Goal: Task Accomplishment & Management: Use online tool/utility

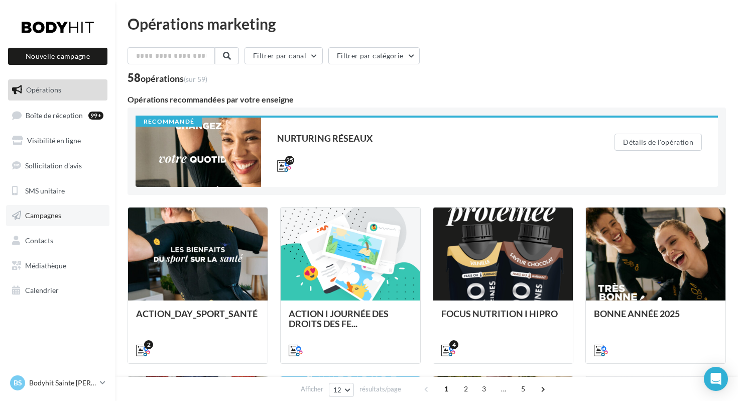
click at [48, 218] on span "Campagnes" at bounding box center [43, 215] width 36 height 9
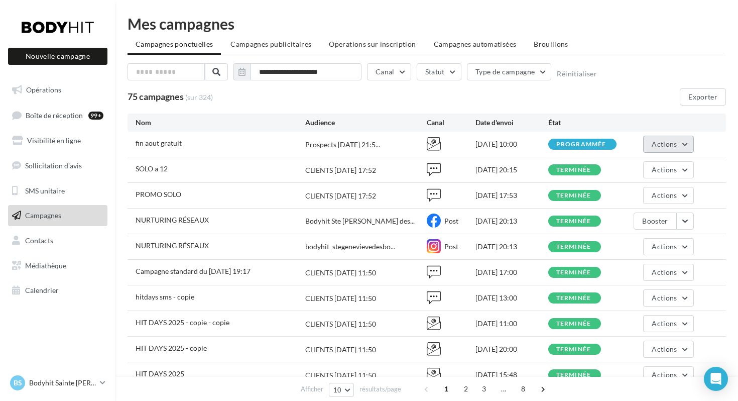
click at [661, 142] on span "Actions" at bounding box center [664, 144] width 25 height 9
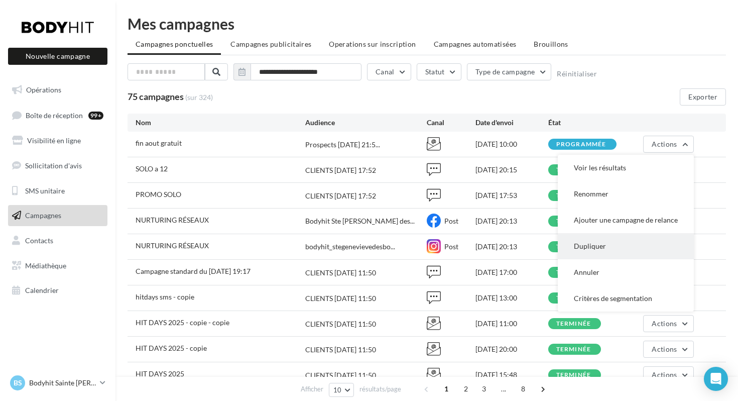
click at [593, 244] on button "Dupliquer" at bounding box center [626, 246] width 136 height 26
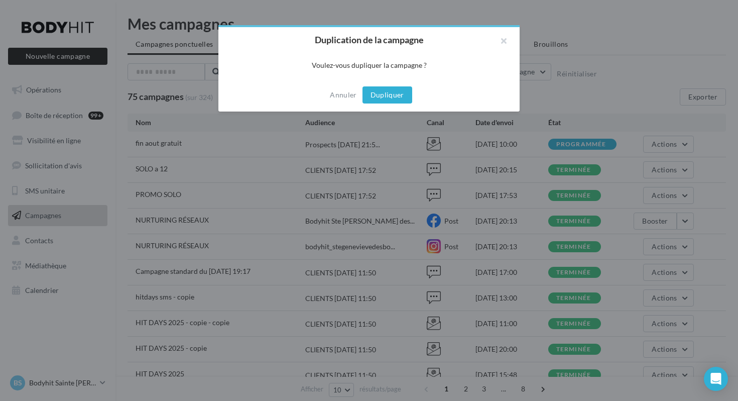
click at [373, 93] on button "Dupliquer" at bounding box center [388, 94] width 50 height 17
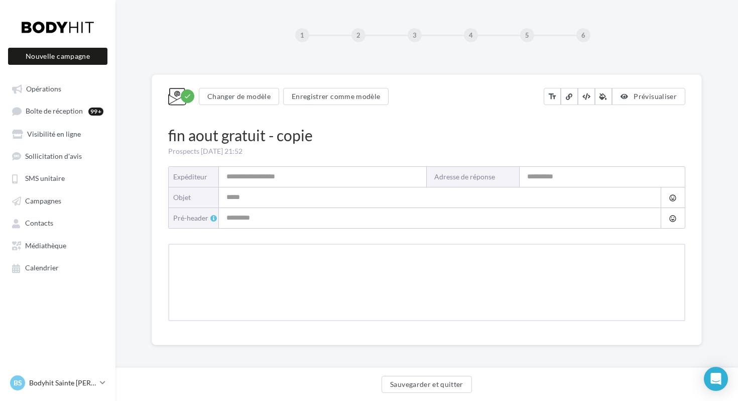
type input "**********"
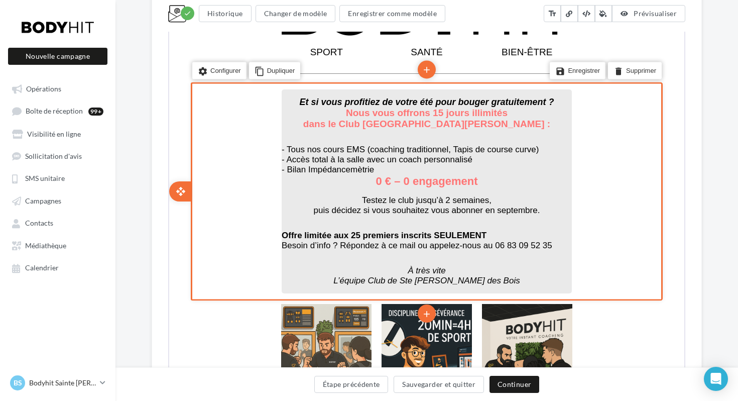
scroll to position [295, 0]
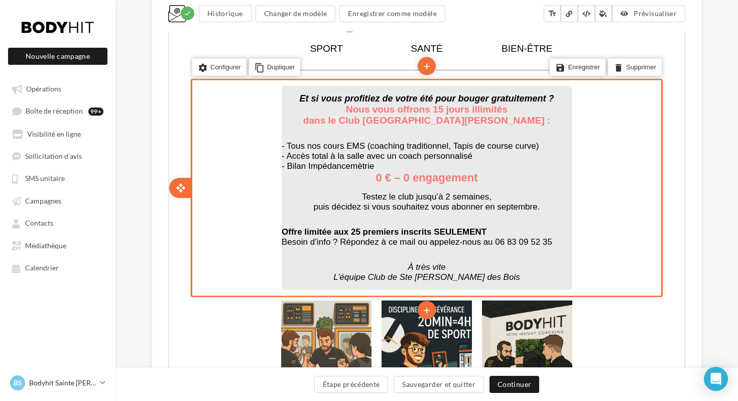
click at [475, 236] on span "Besoin d’info ? Répondez à ce mail ou appelez-nous au 06 83 09 52 35" at bounding box center [416, 241] width 271 height 10
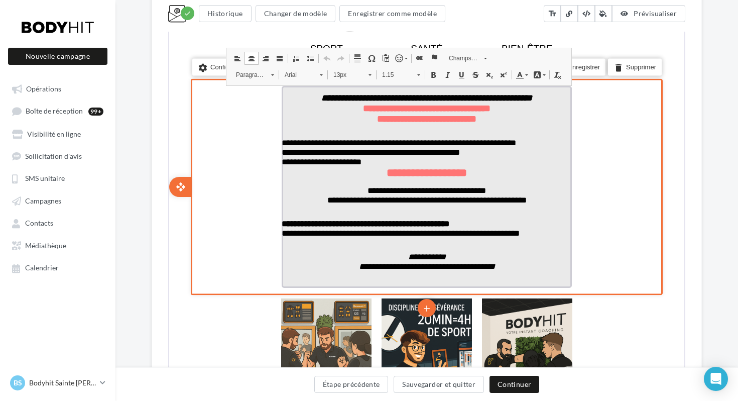
click at [480, 237] on span "**********" at bounding box center [400, 232] width 238 height 9
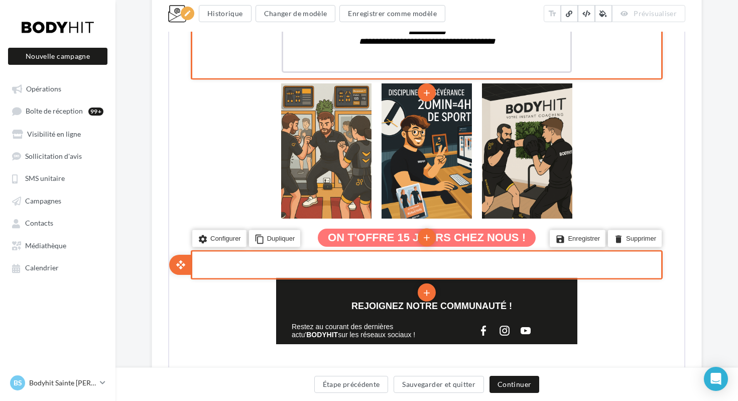
scroll to position [585, 0]
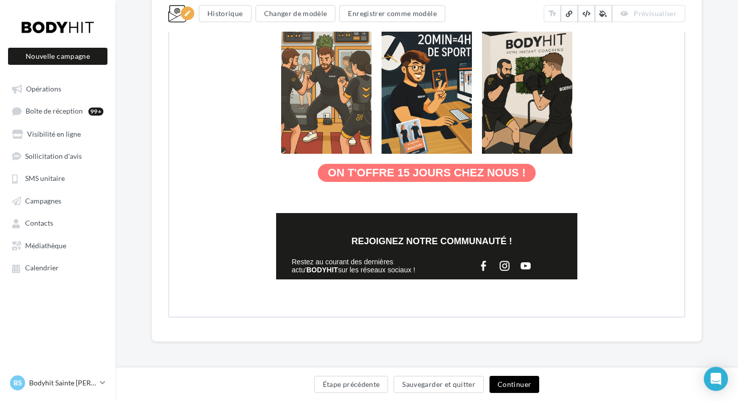
click at [518, 385] on button "Continuer" at bounding box center [515, 384] width 50 height 17
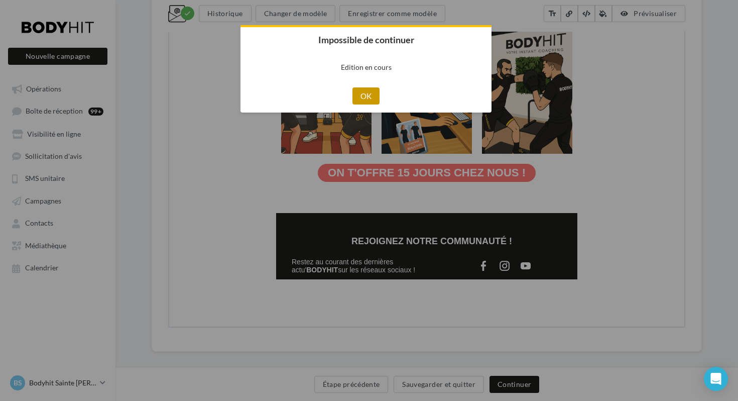
click at [368, 96] on button "OK" at bounding box center [367, 95] width 28 height 17
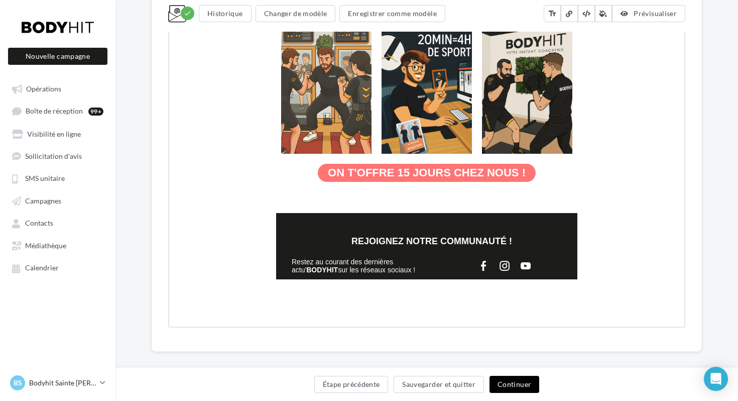
click at [513, 383] on button "Continuer" at bounding box center [515, 384] width 50 height 17
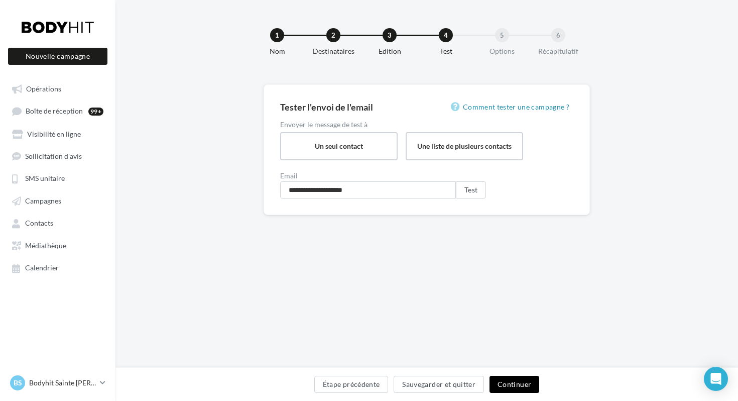
click at [511, 381] on button "Continuer" at bounding box center [515, 384] width 50 height 17
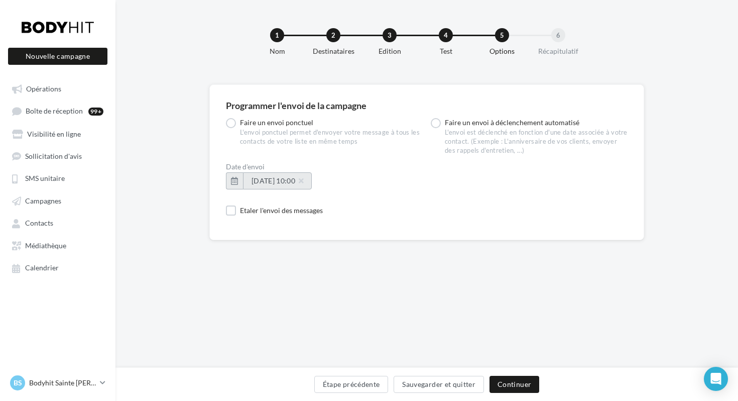
click at [279, 180] on span "[DATE] 10:00" at bounding box center [278, 180] width 52 height 9
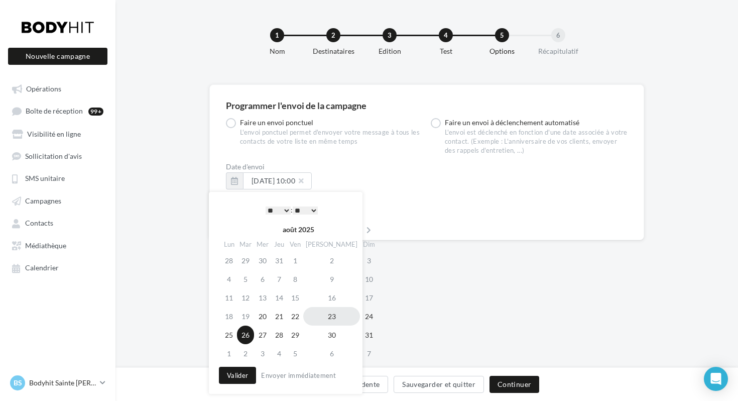
click at [322, 316] on td "23" at bounding box center [331, 316] width 57 height 19
click at [274, 210] on select "* * * * * * * * * * ** ** ** ** ** ** ** ** ** ** ** ** ** **" at bounding box center [278, 210] width 25 height 8
click at [236, 374] on button "Valider" at bounding box center [237, 375] width 37 height 17
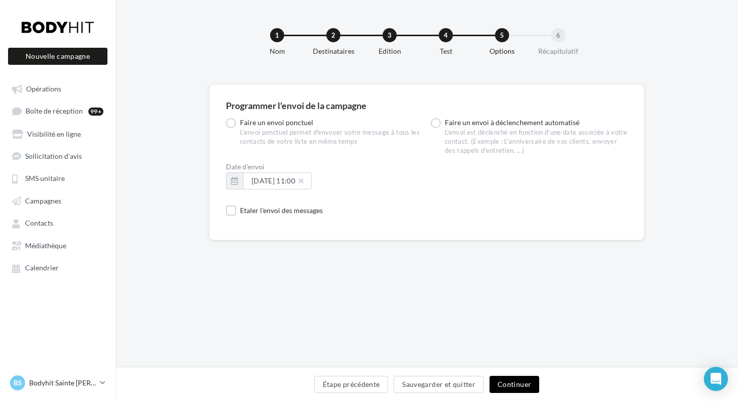
click at [508, 383] on button "Continuer" at bounding box center [515, 384] width 50 height 17
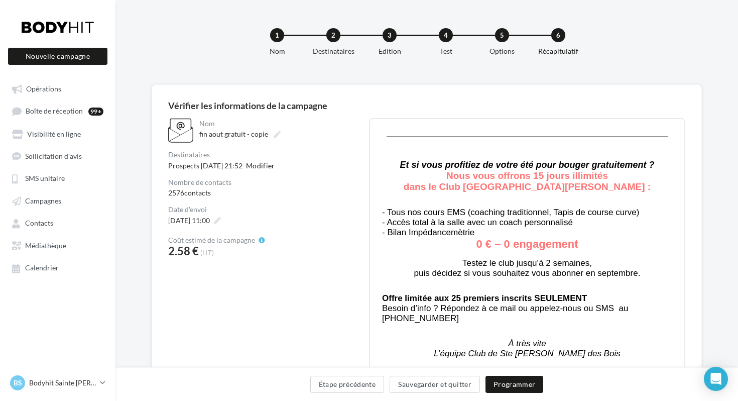
scroll to position [102, 0]
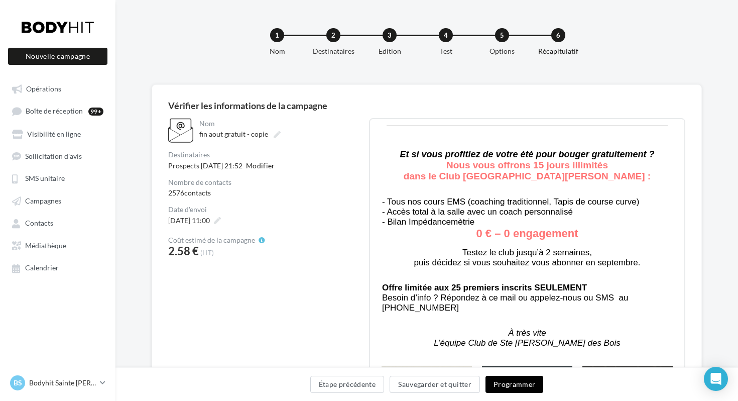
click at [515, 383] on button "Programmer" at bounding box center [515, 384] width 58 height 17
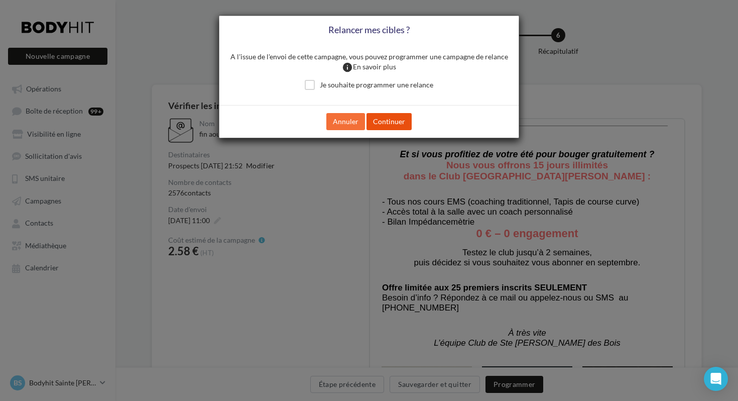
click at [386, 122] on button "Continuer" at bounding box center [389, 121] width 45 height 17
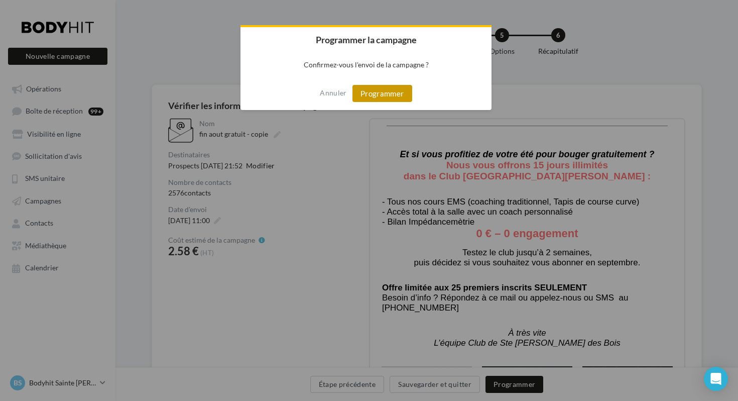
click at [406, 92] on button "Programmer" at bounding box center [383, 93] width 60 height 17
